Goal: Information Seeking & Learning: Learn about a topic

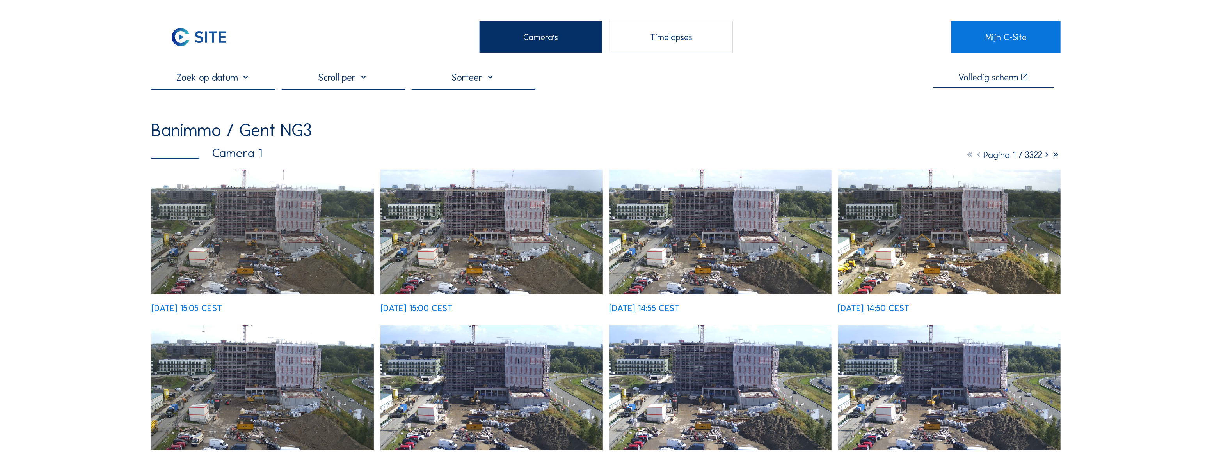
click at [186, 133] on div "Banimmo / Gent NG3" at bounding box center [231, 130] width 160 height 18
click at [212, 28] on img at bounding box center [198, 37] width 95 height 32
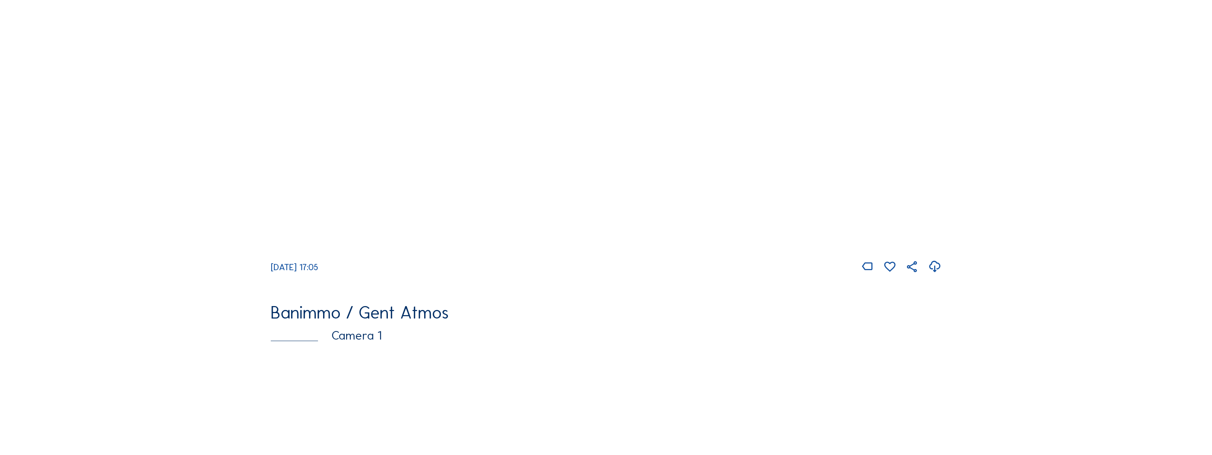
scroll to position [461, 0]
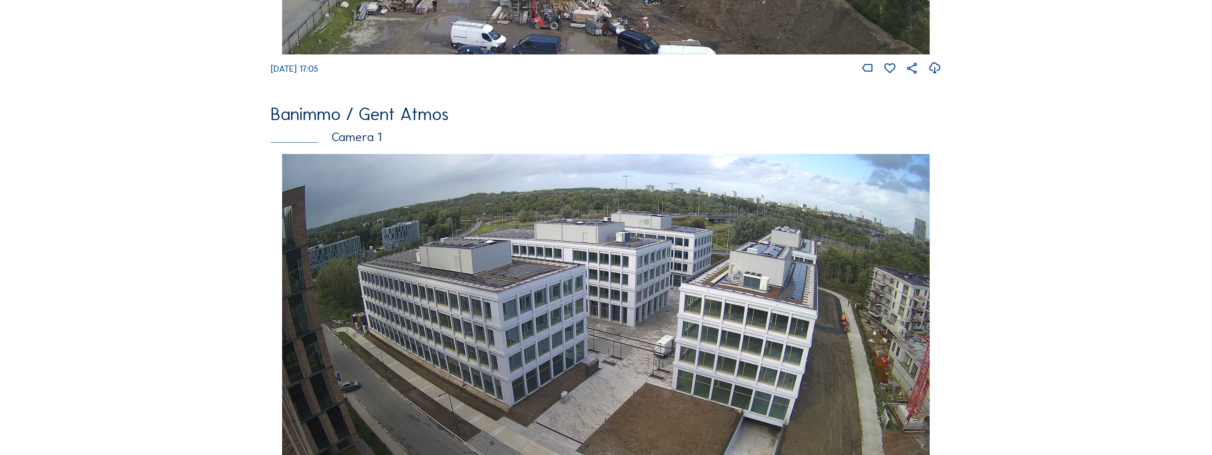
click at [526, 294] on img at bounding box center [606, 336] width 648 height 365
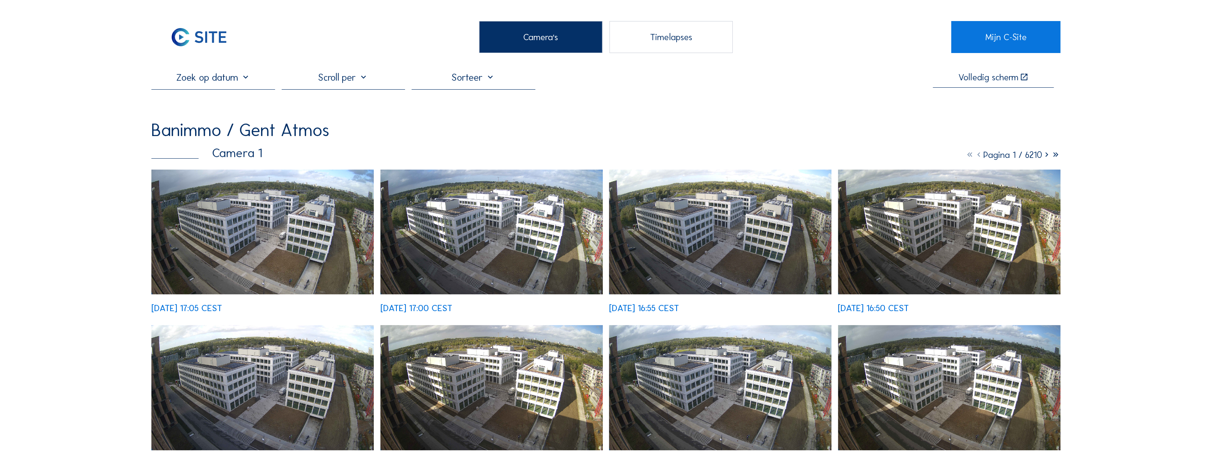
click at [343, 83] on div at bounding box center [344, 80] width 124 height 18
click at [246, 82] on input "text" at bounding box center [213, 77] width 124 height 12
click at [226, 123] on div "5" at bounding box center [227, 123] width 13 height 12
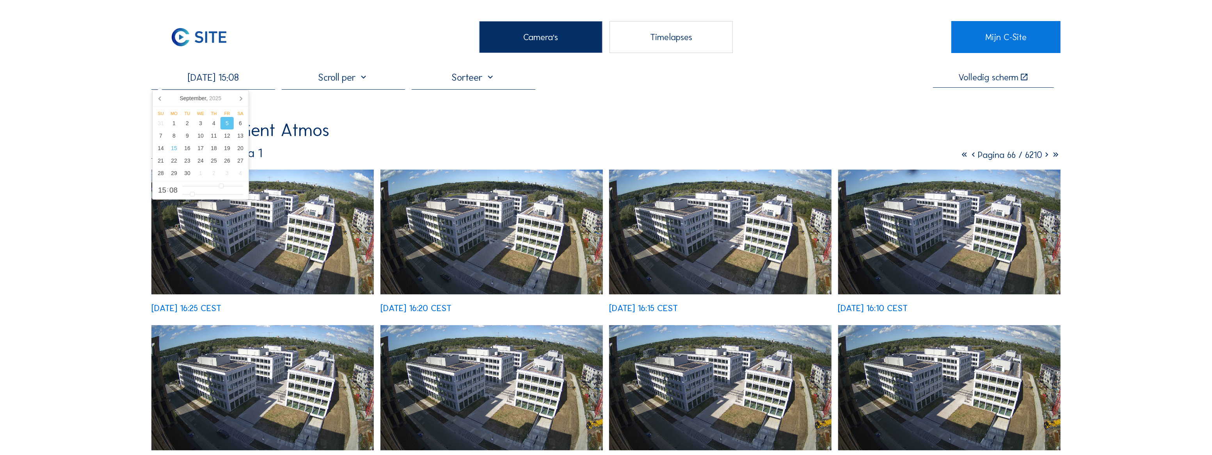
scroll to position [35, 0]
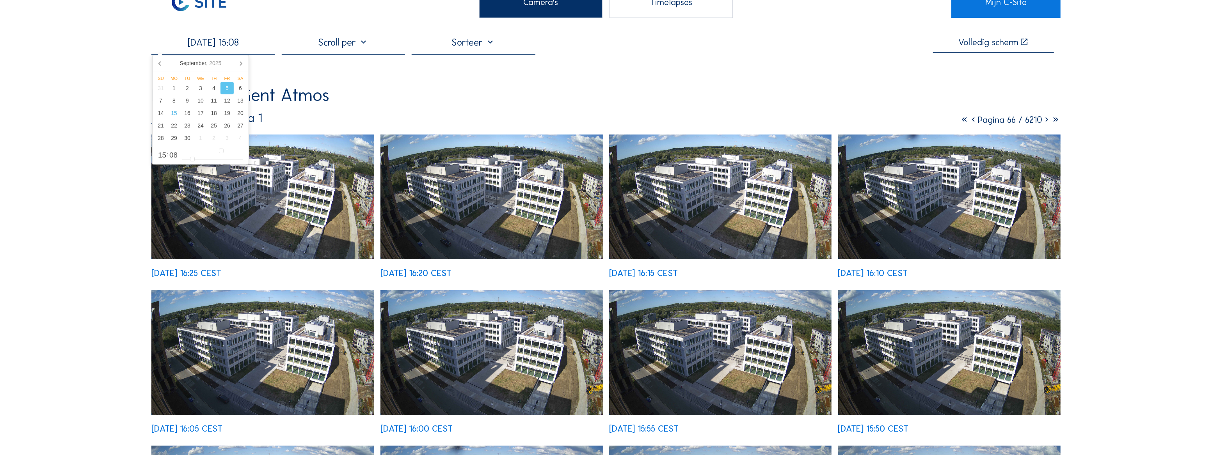
click at [373, 87] on div "[DATE] 15:08 Volledig [PERSON_NAME] Banimmo / [GEOGRAPHIC_DATA] Atmos Camera 1 …" at bounding box center [605, 390] width 909 height 709
click at [243, 46] on input "[DATE] 15:08" at bounding box center [213, 42] width 124 height 12
type input "[DATE] 15:06"
type input "6"
type input "[DATE] 15:05"
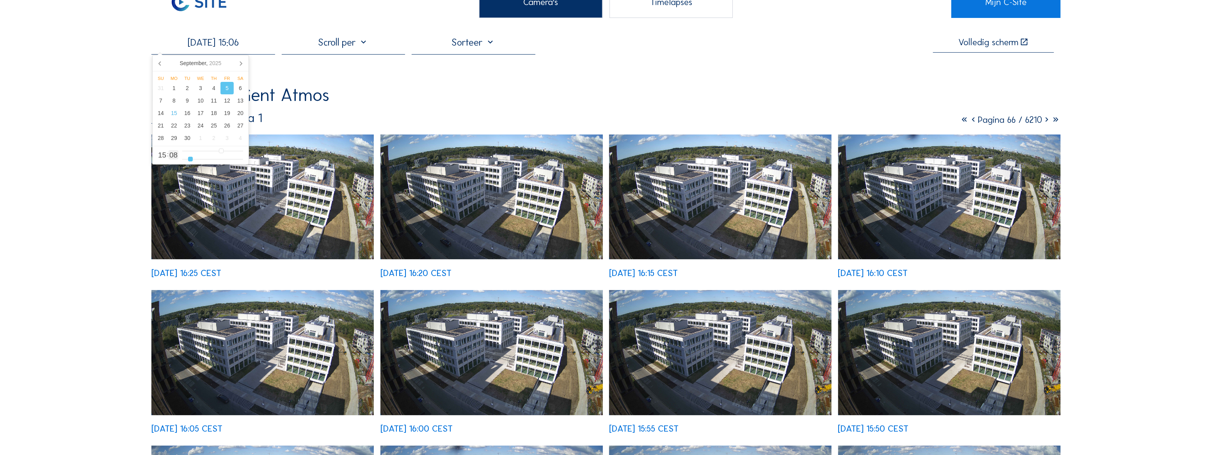
type input "5"
type input "[DATE] 15:04"
type input "4"
type input "[DATE] 15:03"
drag, startPoint x: 189, startPoint y: 158, endPoint x: 203, endPoint y: 148, distance: 17.6
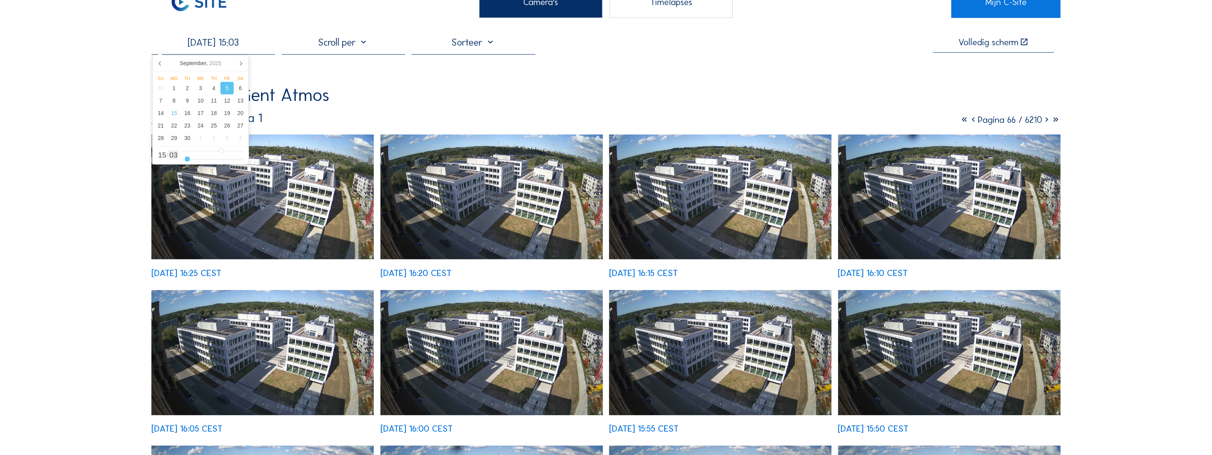
type input "3"
click at [187, 158] on input "range" at bounding box center [212, 159] width 61 height 7
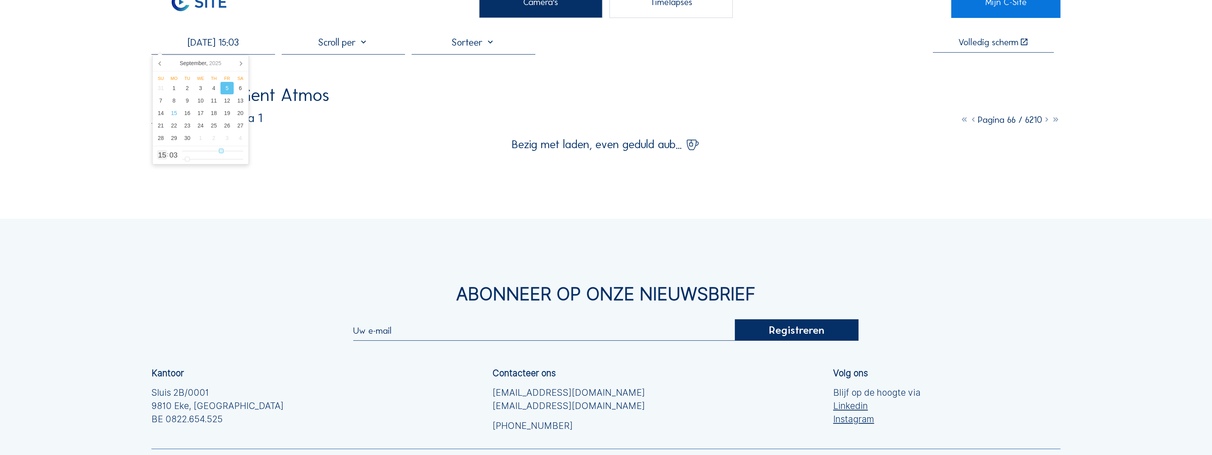
type input "[DATE] 14:03"
type input "14"
type input "[DATE] 13:03"
drag, startPoint x: 221, startPoint y: 149, endPoint x: 216, endPoint y: 148, distance: 5.2
type input "13"
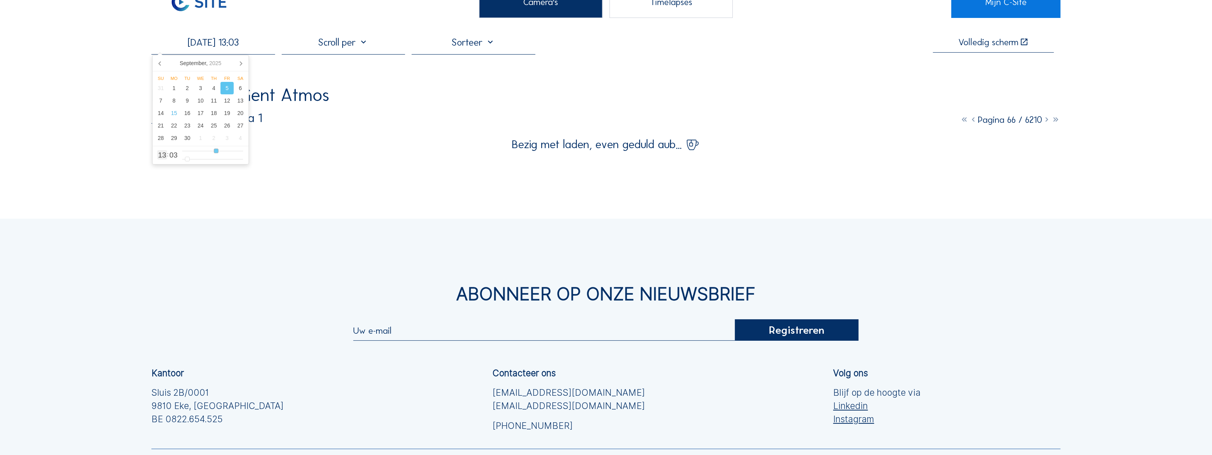
click at [216, 148] on input "range" at bounding box center [212, 151] width 61 height 7
click at [316, 78] on div "[DATE] 13:03 Volledig [PERSON_NAME] Banimmo / Gent Atmos Camera 1 Pagina 66 / 6…" at bounding box center [605, 93] width 909 height 114
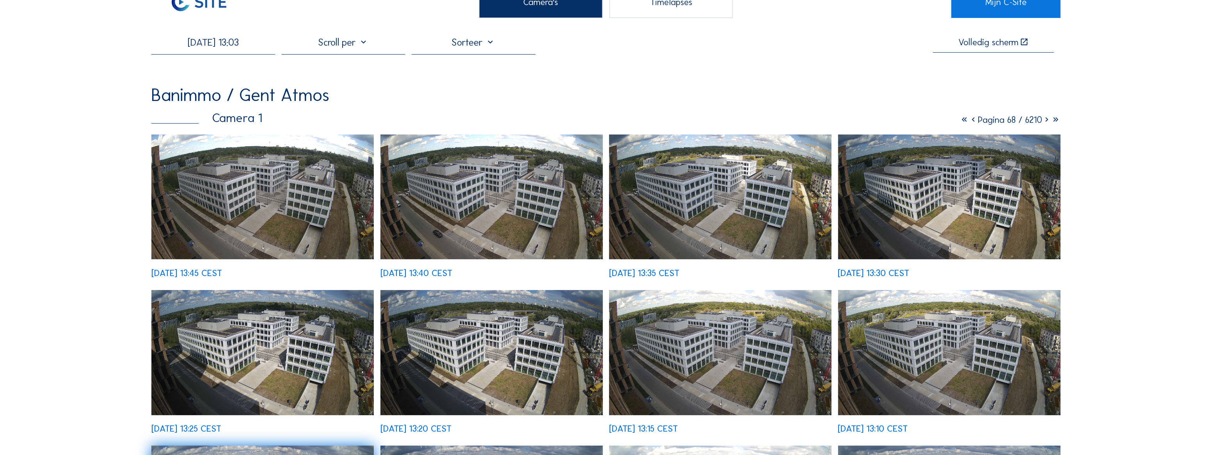
click at [243, 44] on input "[DATE] 13:03" at bounding box center [213, 42] width 124 height 12
click at [230, 98] on div "12" at bounding box center [227, 100] width 13 height 12
type input "[DATE] 13:03"
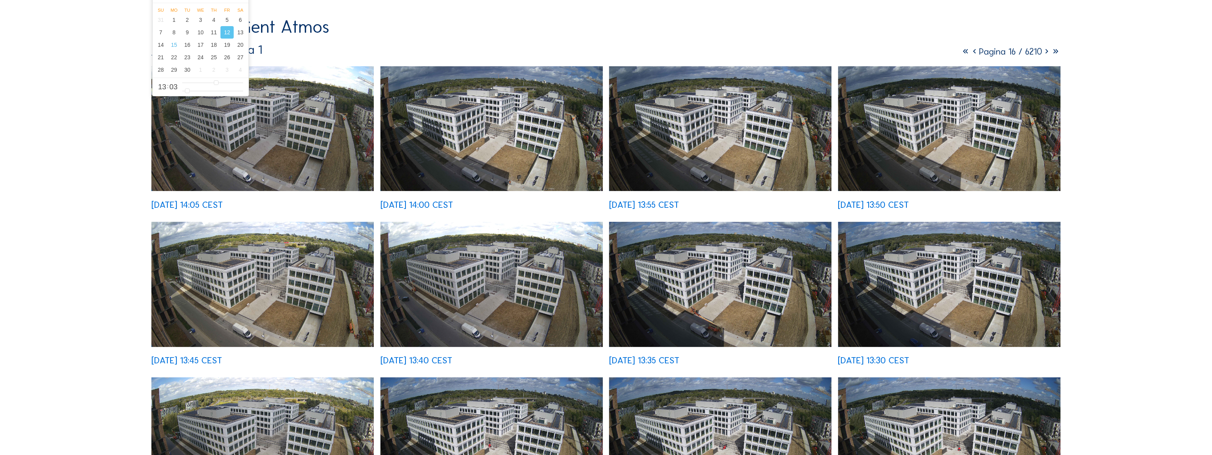
scroll to position [0, 0]
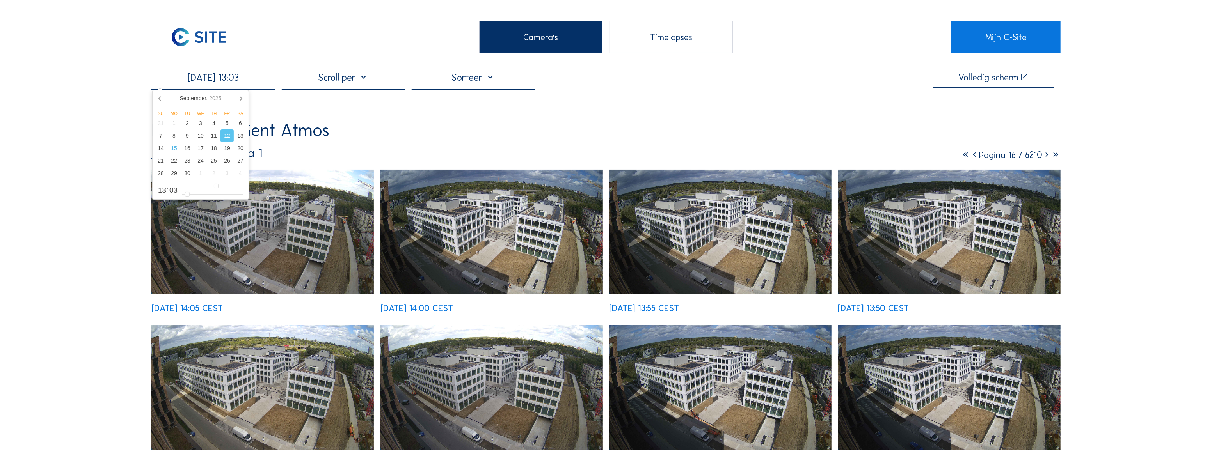
click at [447, 128] on div "Banimmo / Gent Atmos" at bounding box center [605, 130] width 909 height 18
click at [971, 155] on icon at bounding box center [975, 154] width 9 height 11
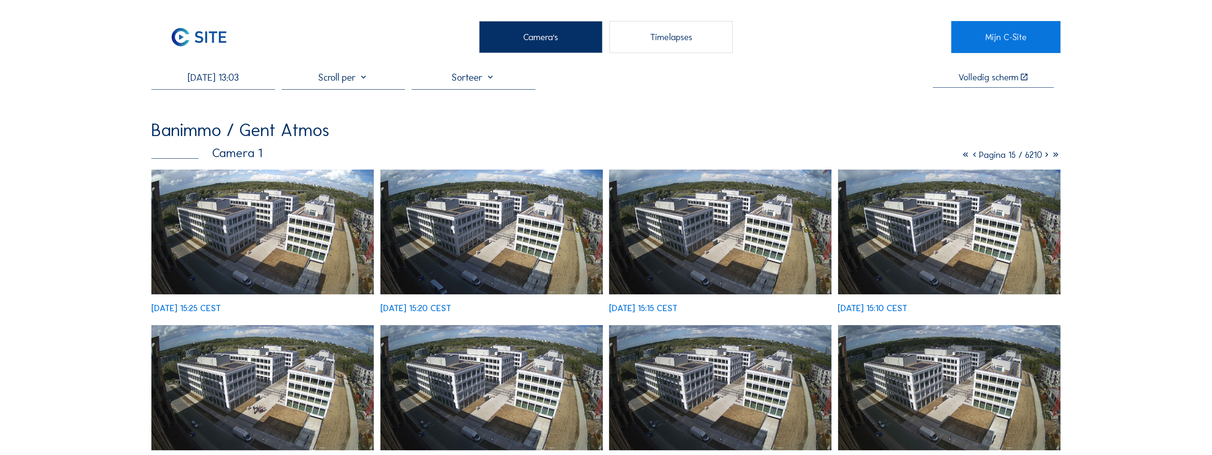
click at [452, 231] on img at bounding box center [492, 232] width 222 height 125
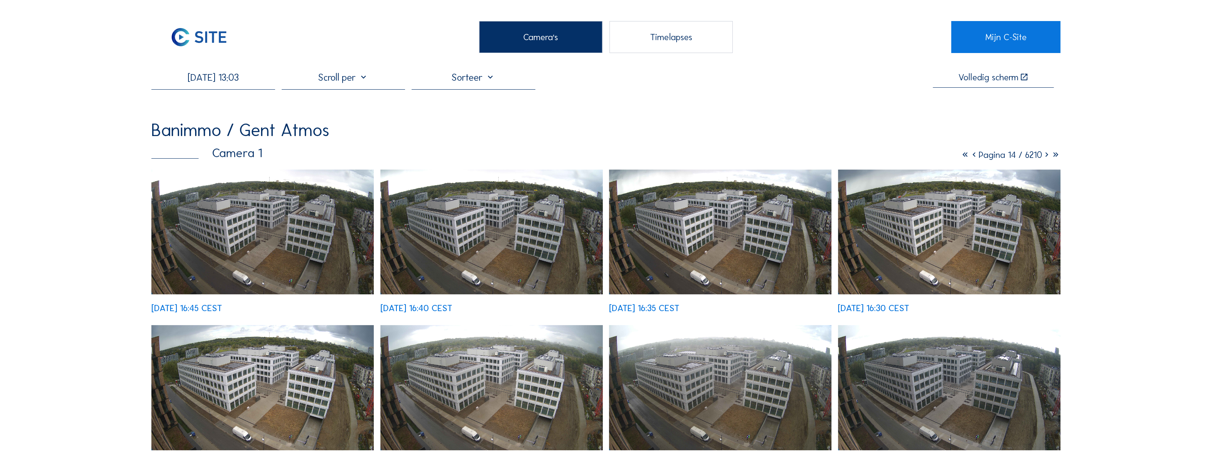
click at [1044, 156] on icon at bounding box center [1047, 154] width 9 height 11
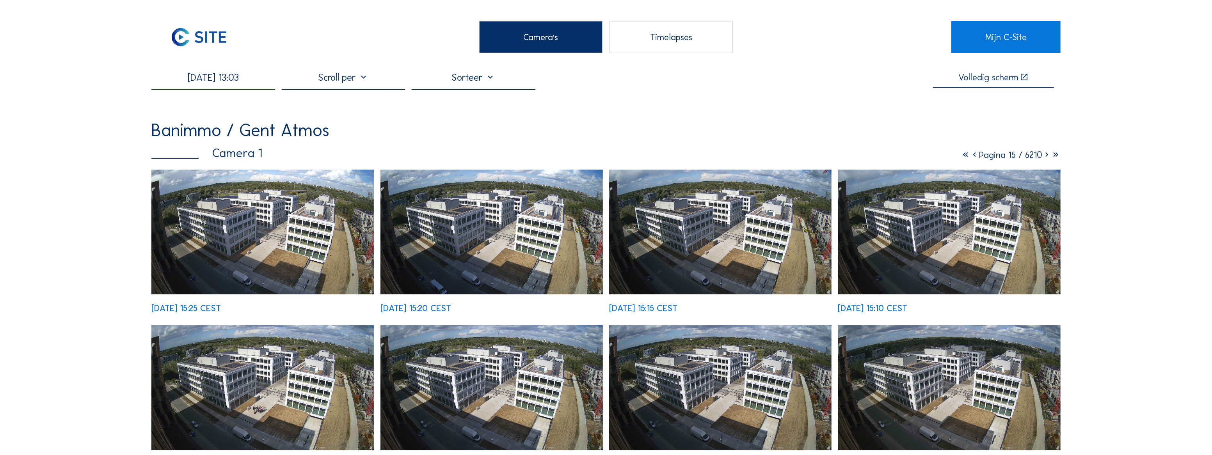
click at [527, 230] on img at bounding box center [492, 232] width 222 height 125
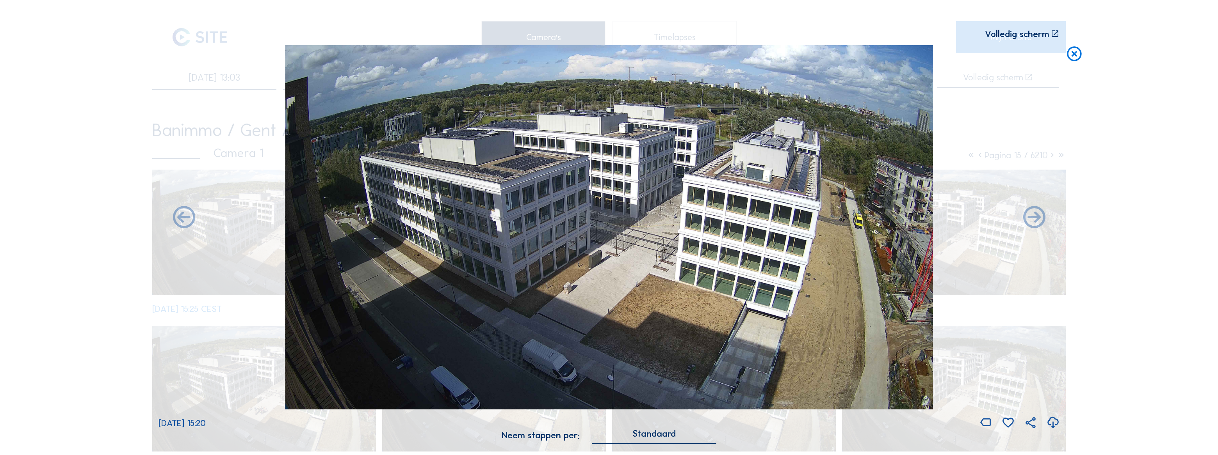
click at [1009, 36] on div "Volledig scherm" at bounding box center [1017, 34] width 64 height 9
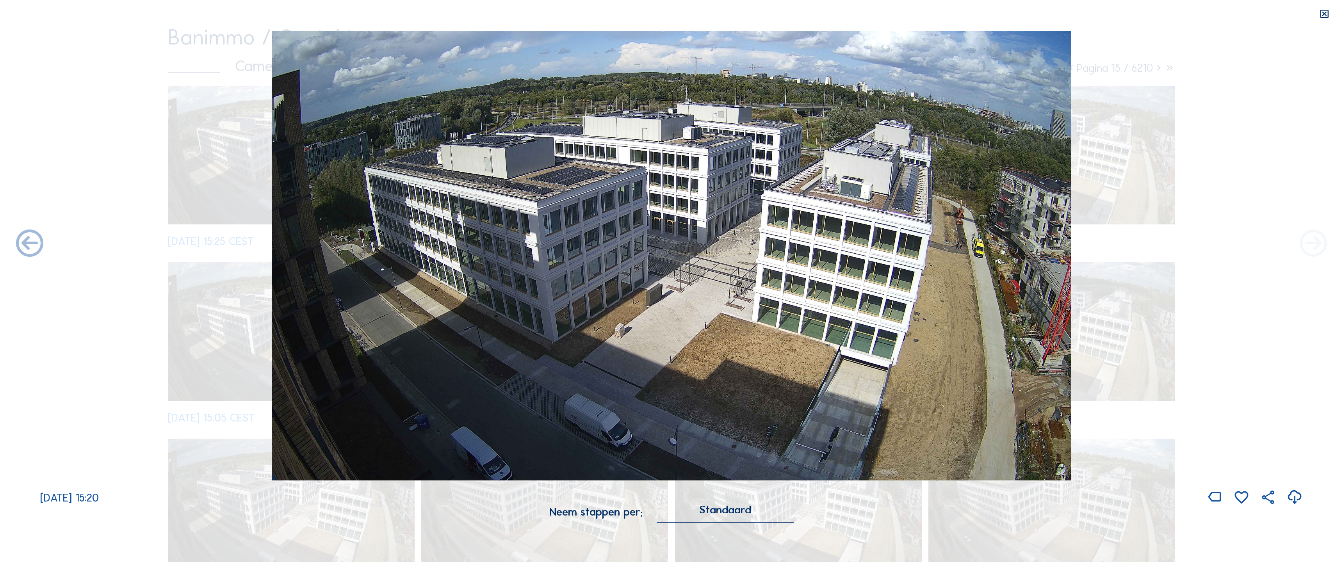
click at [1212, 246] on icon at bounding box center [1313, 244] width 33 height 33
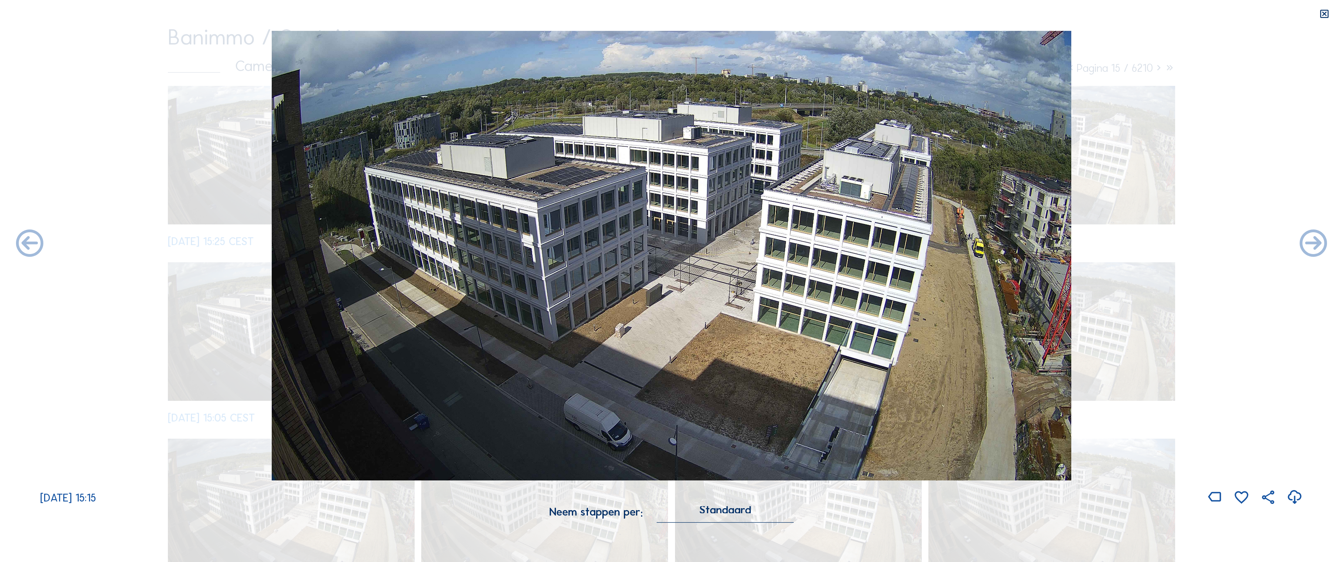
click at [1212, 246] on icon at bounding box center [1313, 244] width 33 height 33
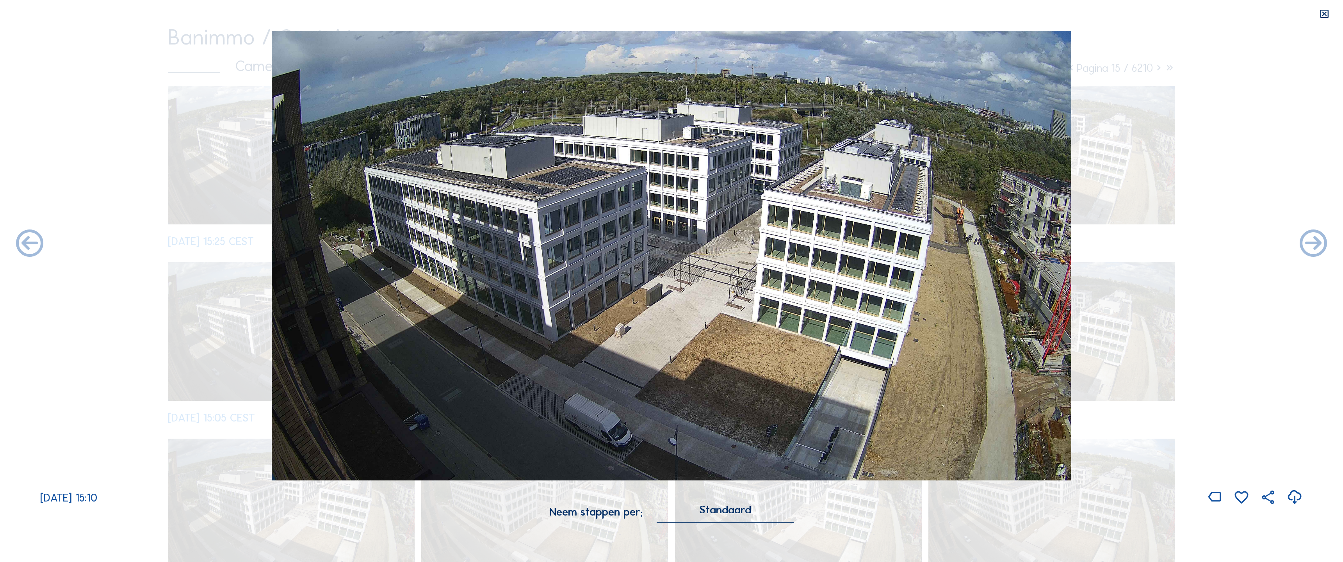
click at [1212, 246] on icon at bounding box center [1313, 244] width 33 height 33
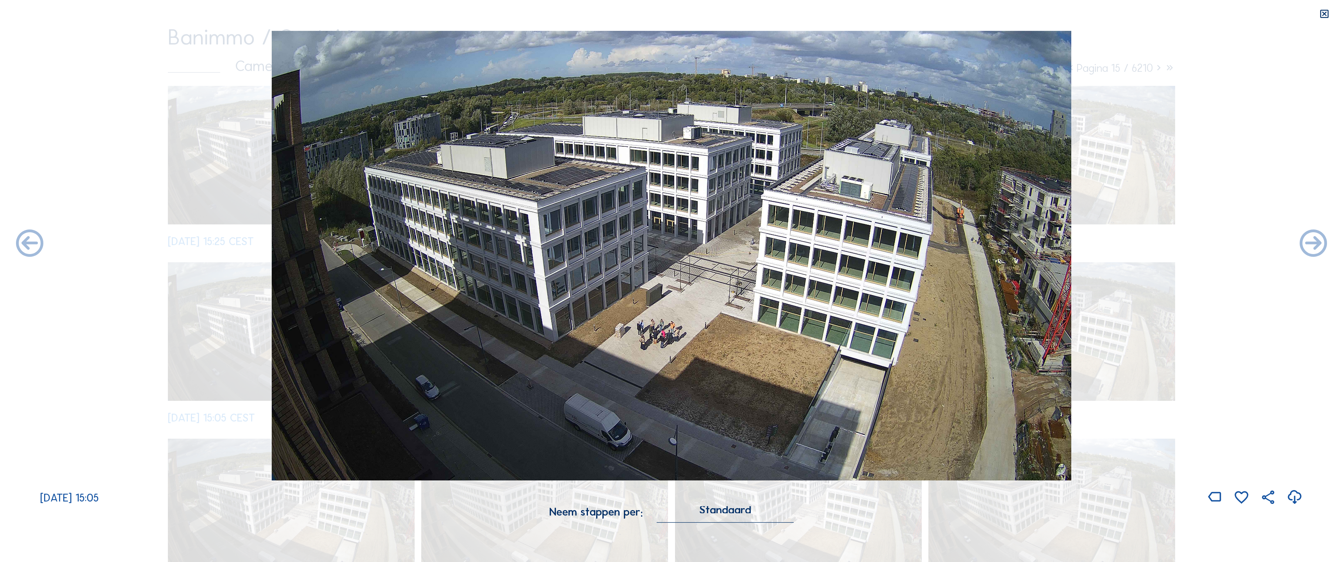
click at [1212, 246] on icon at bounding box center [1313, 244] width 33 height 33
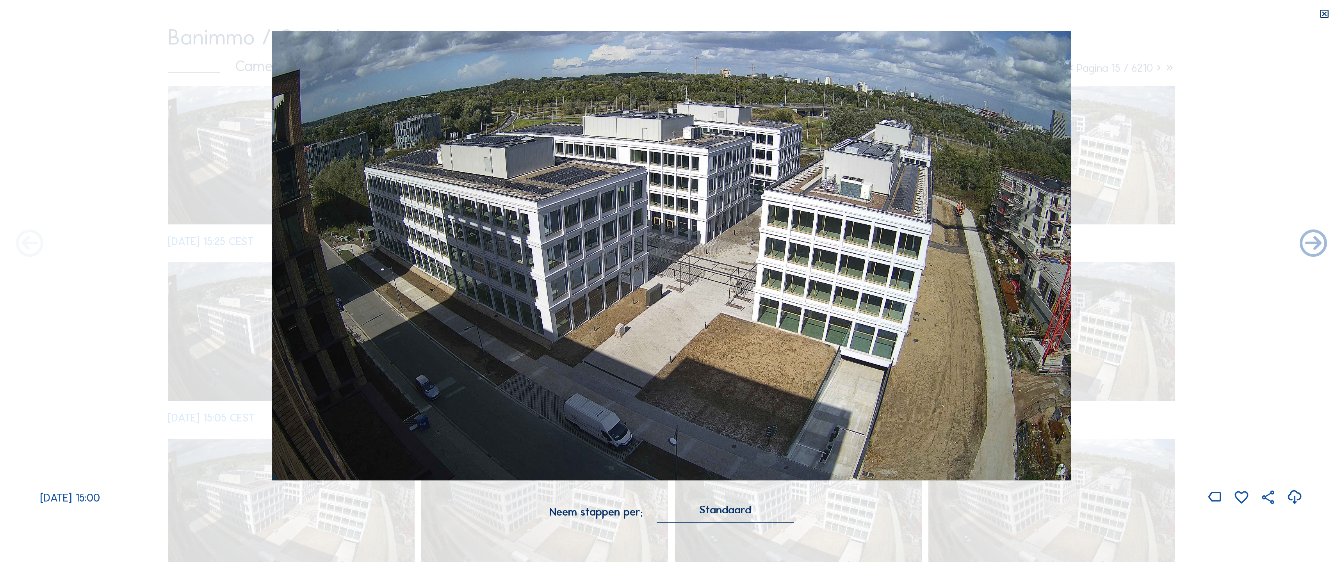
click at [28, 250] on icon at bounding box center [29, 244] width 33 height 33
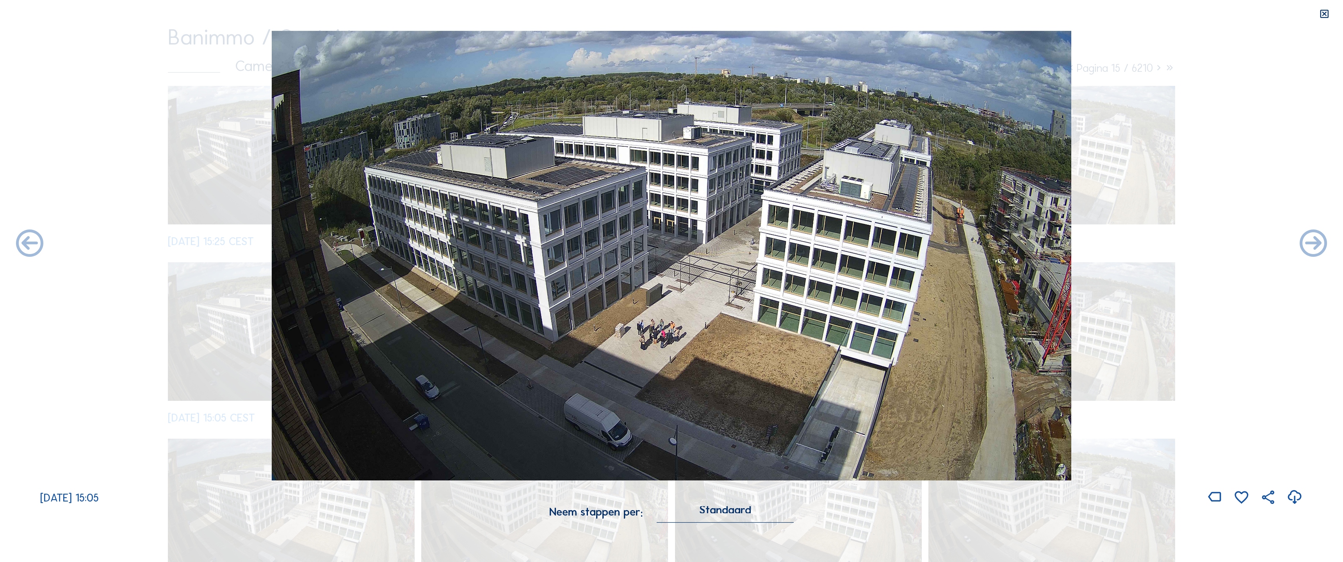
click at [1212, 455] on icon at bounding box center [1294, 498] width 16 height 20
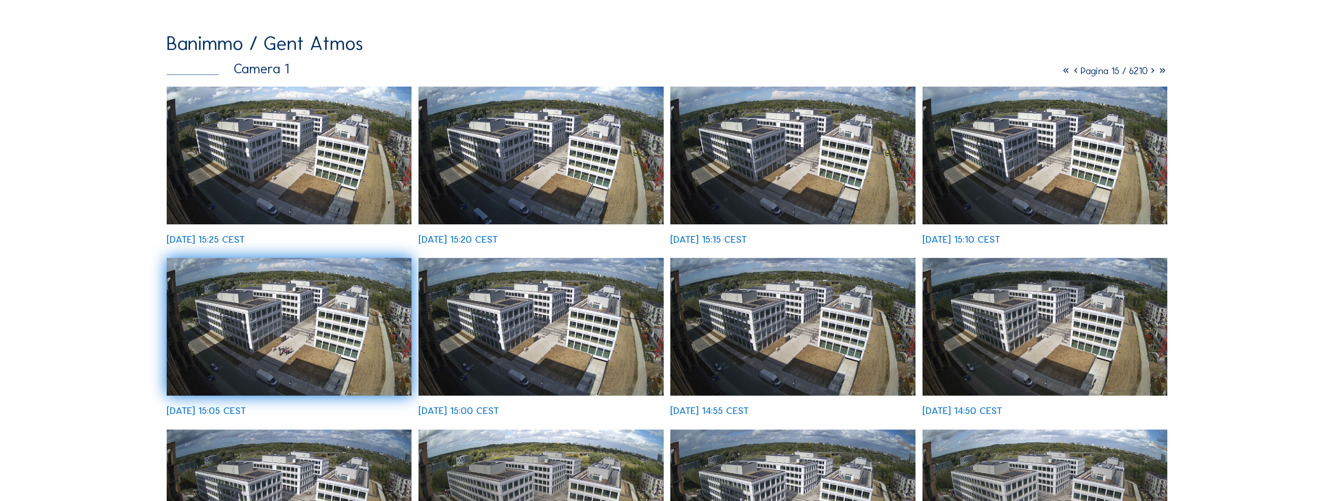
scroll to position [117, 0]
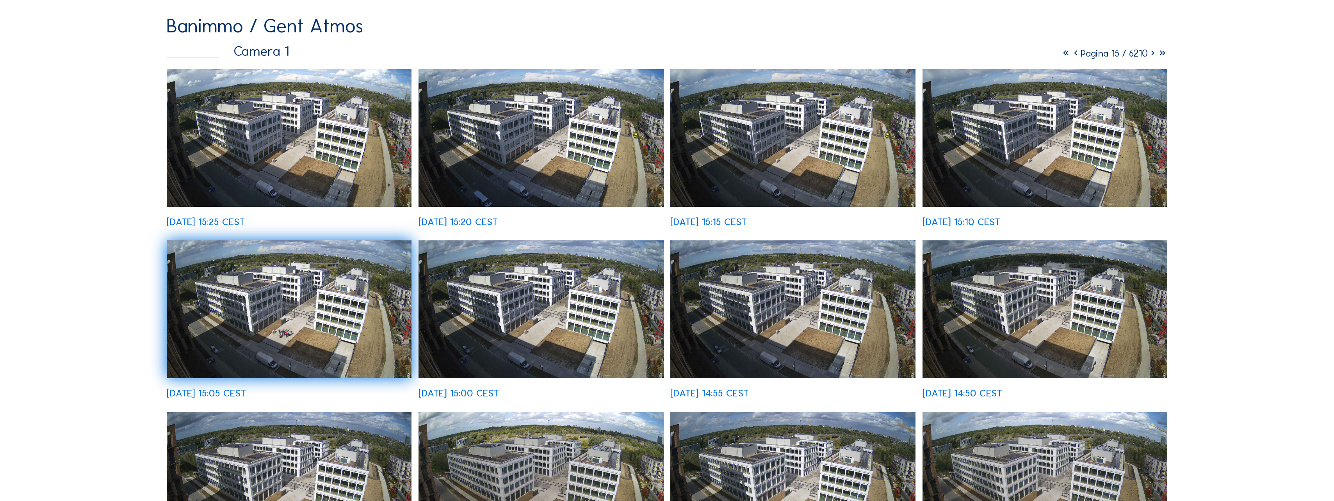
click at [356, 321] on img at bounding box center [289, 309] width 245 height 138
